Goal: Information Seeking & Learning: Understand process/instructions

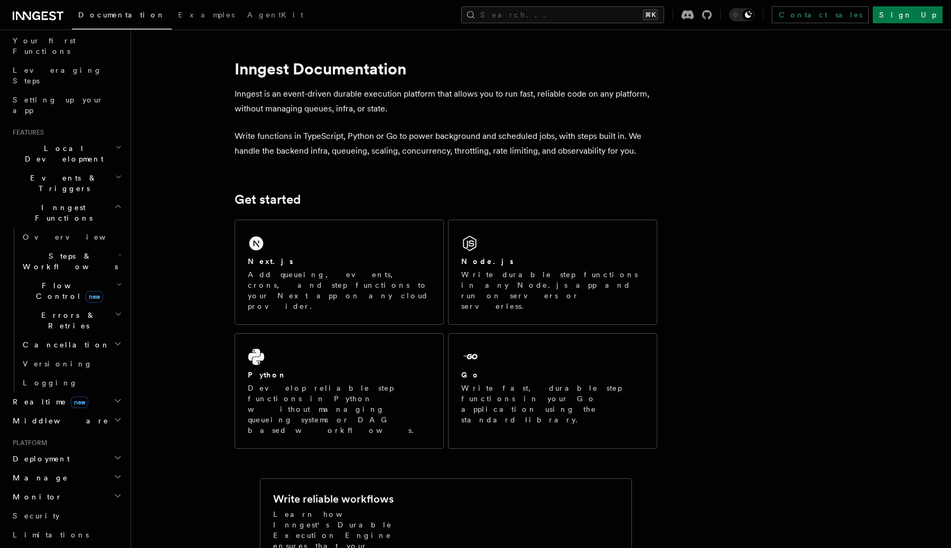
scroll to position [297, 0]
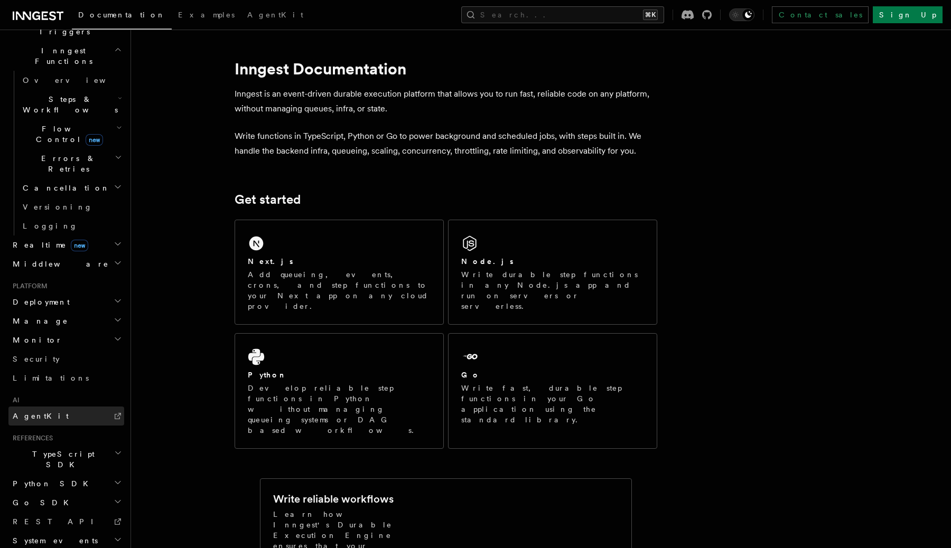
click at [63, 407] on link "AgentKit" at bounding box center [66, 416] width 116 height 19
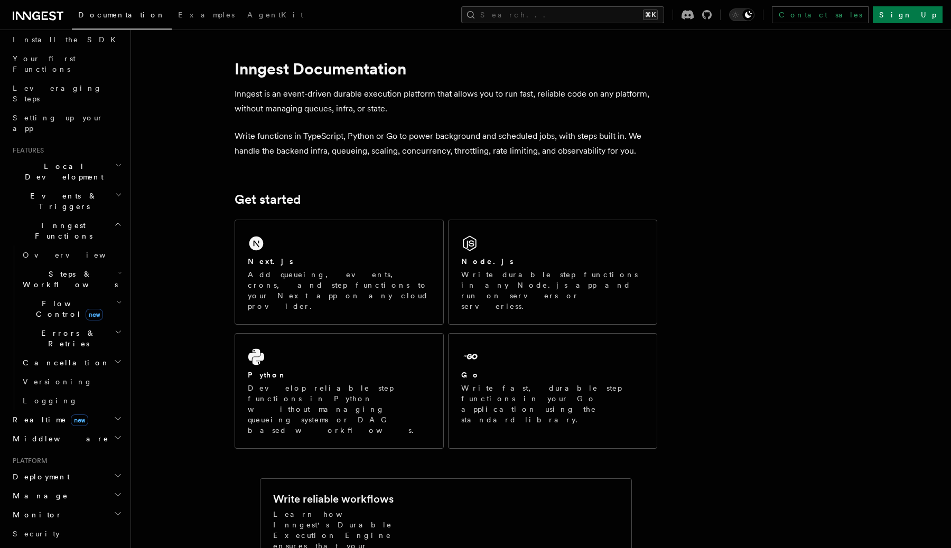
scroll to position [116, 0]
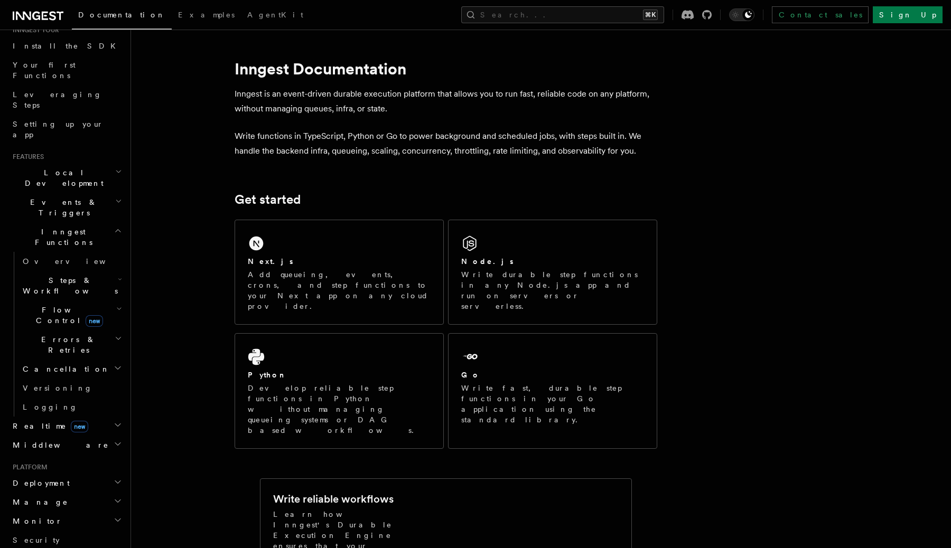
click at [72, 275] on span "Steps & Workflows" at bounding box center [67, 285] width 99 height 21
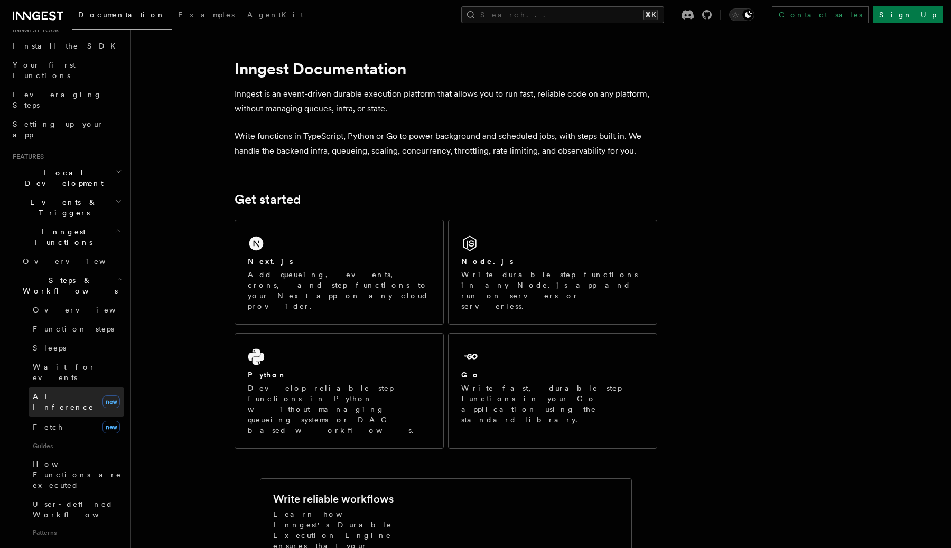
click at [63, 392] on span "AI Inference" at bounding box center [63, 401] width 61 height 19
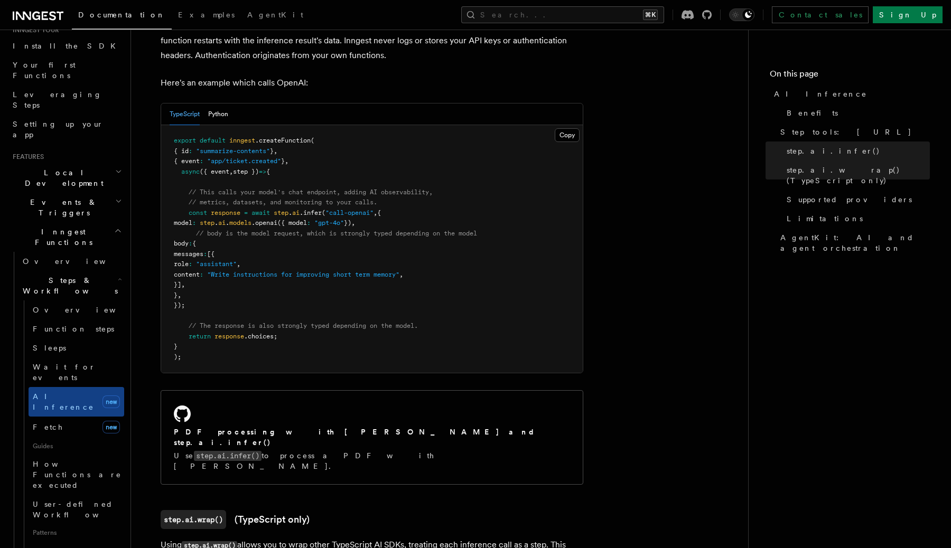
scroll to position [521, 0]
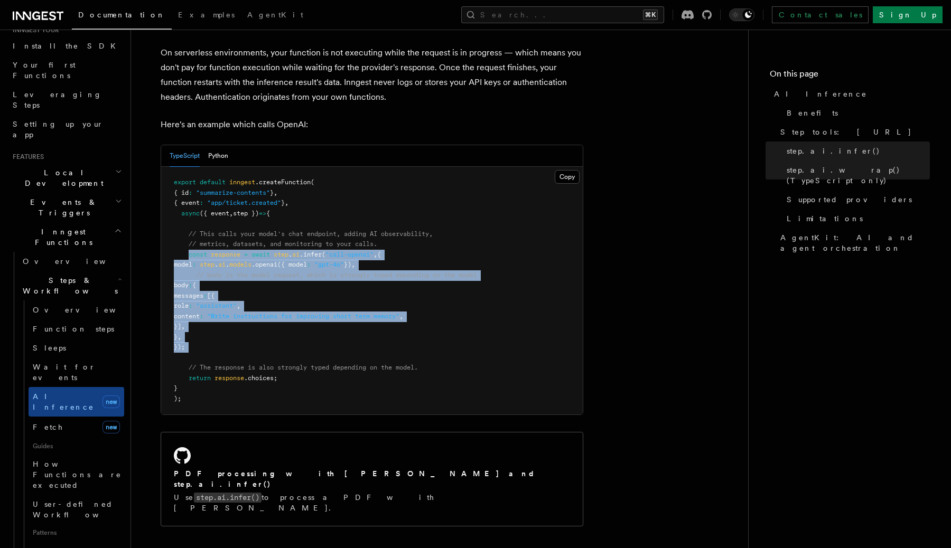
drag, startPoint x: 189, startPoint y: 242, endPoint x: 233, endPoint y: 344, distance: 111.2
click at [233, 344] on pre "export default inngest .createFunction ( { id : "summarize-contents" } , { even…" at bounding box center [372, 291] width 422 height 248
copy code "const response = await step . ai .infer ( "call-openai" , { model : step . ai .…"
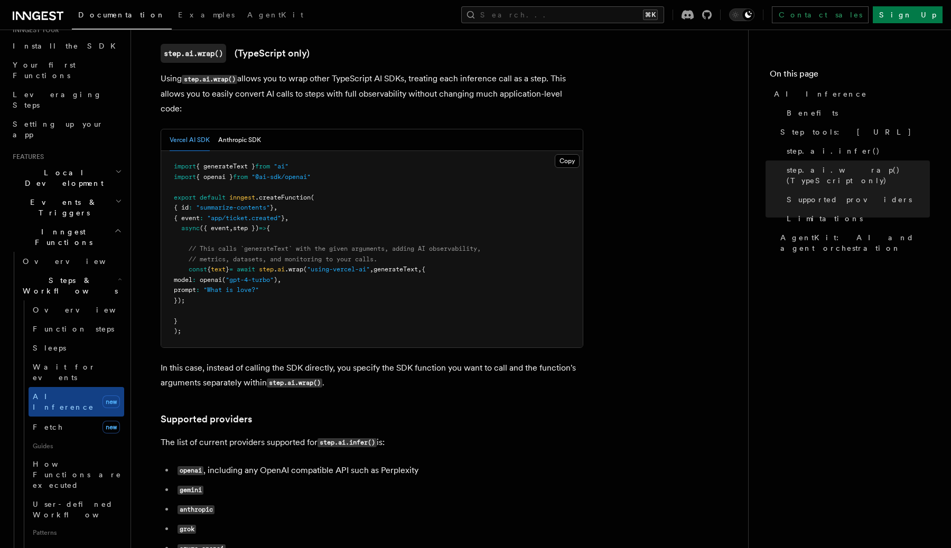
scroll to position [1030, 0]
drag, startPoint x: 174, startPoint y: 119, endPoint x: 328, endPoint y: 129, distance: 153.5
click at [328, 151] on pre "import { generateText } from "ai" import { openai } from "@ai-sdk/openai" expor…" at bounding box center [372, 249] width 422 height 197
copy code "import { generateText } from "ai" import { openai } from "@ai-sdk/openai""
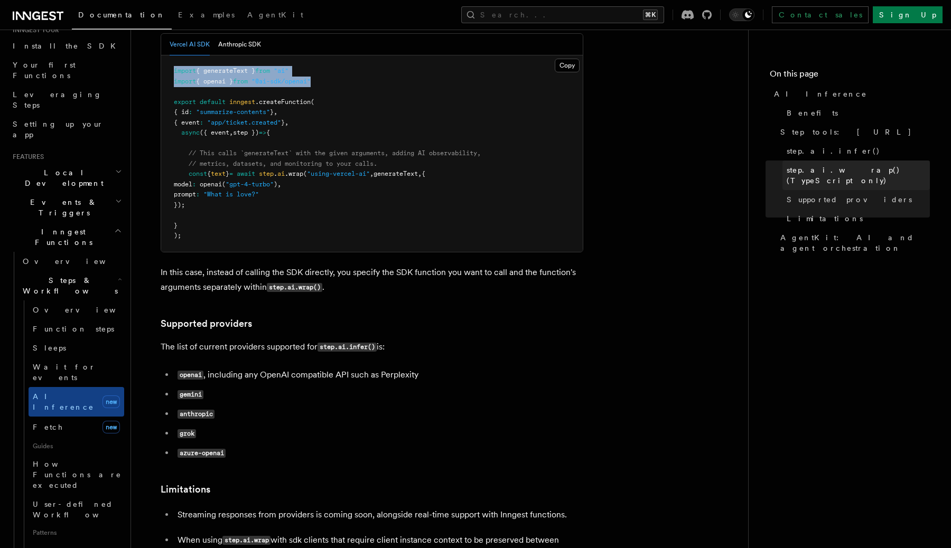
click at [826, 175] on span "step.ai.wrap() (TypeScript only)" at bounding box center [858, 175] width 143 height 21
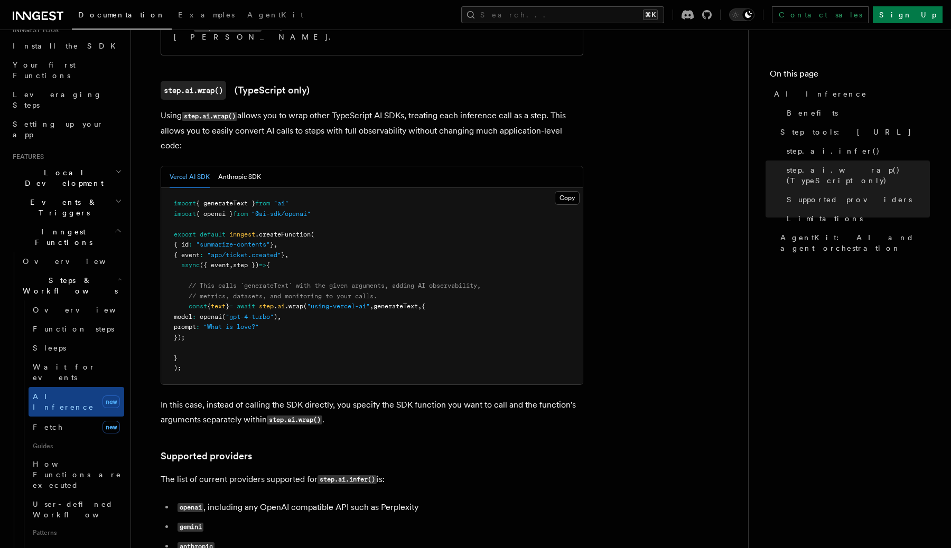
scroll to position [989, 0]
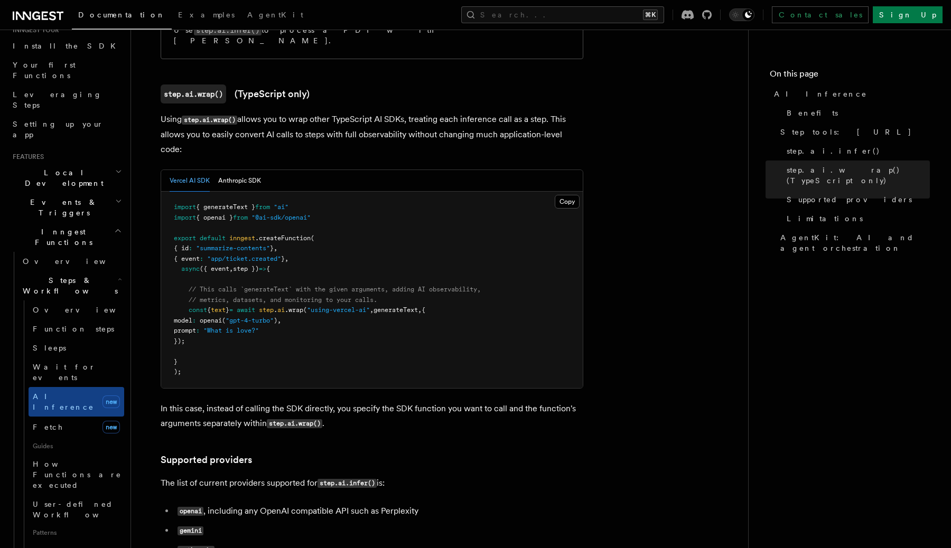
click at [190, 306] on span "const" at bounding box center [198, 309] width 18 height 7
drag, startPoint x: 190, startPoint y: 263, endPoint x: 217, endPoint y: 293, distance: 40.4
click at [217, 293] on pre "import { generateText } from "ai" import { openai } from "@ai-sdk/openai" expor…" at bounding box center [372, 290] width 422 height 197
copy code "const { text } = await step . ai .wrap ( "using-vercel-ai" , generateText , { m…"
